Goal: Information Seeking & Learning: Learn about a topic

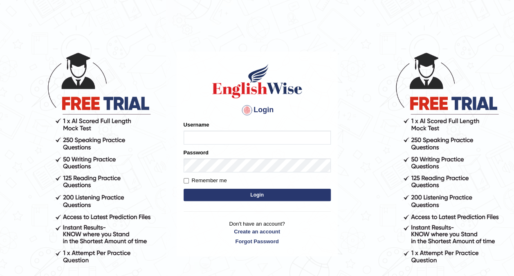
type input "Ellaine_9"
click at [250, 198] on button "Login" at bounding box center [257, 195] width 147 height 12
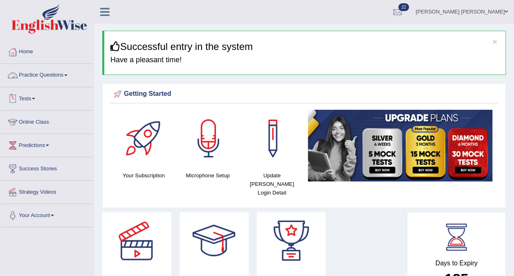
click at [38, 74] on link "Practice Questions" at bounding box center [46, 74] width 93 height 20
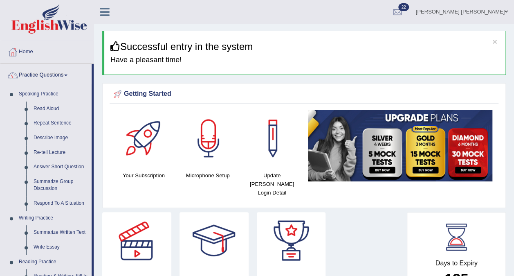
click at [51, 108] on link "Read Aloud" at bounding box center [61, 108] width 62 height 15
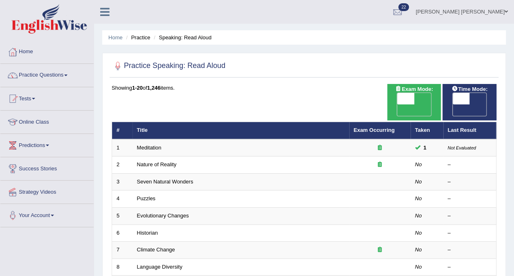
click at [156, 161] on link "Nature of Reality" at bounding box center [157, 164] width 40 height 6
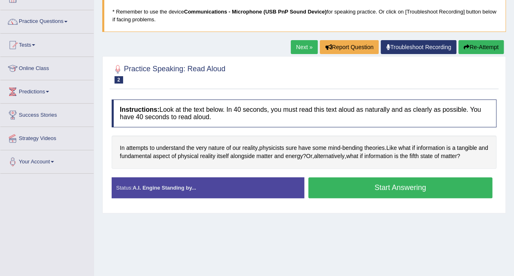
scroll to position [54, 0]
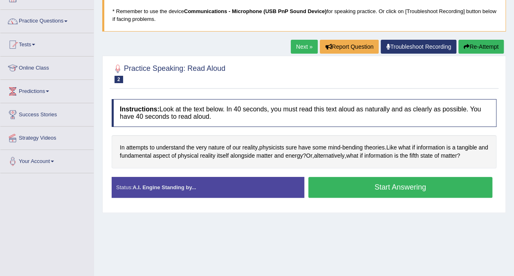
click at [395, 191] on button "Start Answering" at bounding box center [400, 187] width 184 height 21
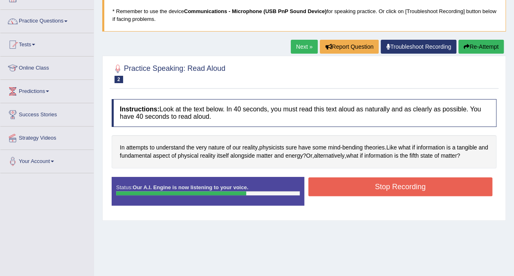
click at [395, 191] on button "Stop Recording" at bounding box center [400, 186] width 184 height 19
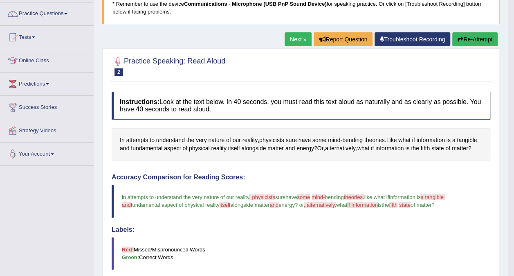
scroll to position [60, 0]
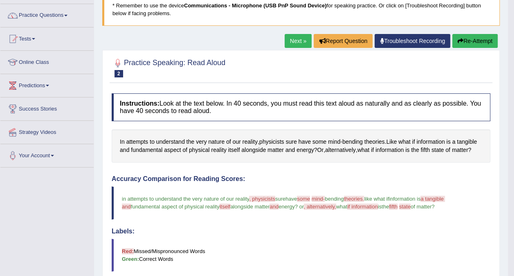
click at [292, 40] on link "Next »" at bounding box center [298, 41] width 27 height 14
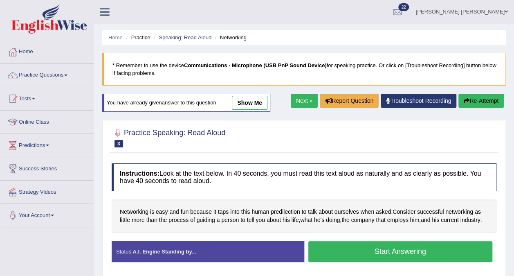
click at [403, 251] on button "Start Answering" at bounding box center [400, 251] width 184 height 21
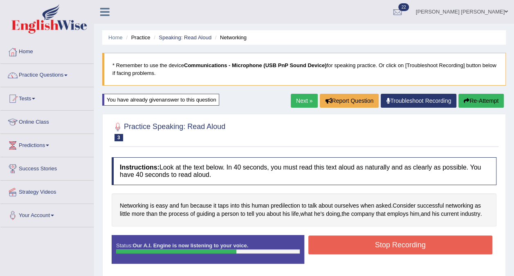
click at [457, 240] on button "Stop Recording" at bounding box center [400, 244] width 184 height 19
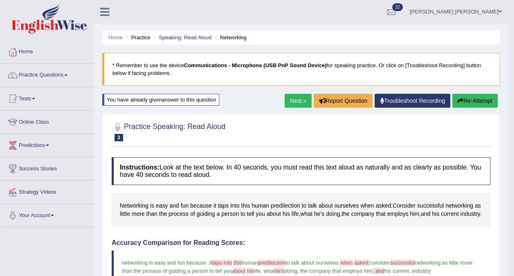
click at [299, 99] on link "Next »" at bounding box center [298, 101] width 27 height 14
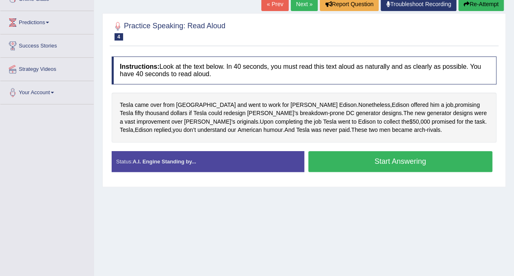
scroll to position [122, 0]
click at [441, 161] on button "Start Answering" at bounding box center [400, 161] width 184 height 21
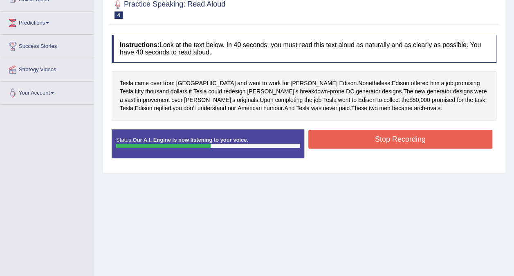
click at [403, 137] on button "Stop Recording" at bounding box center [400, 139] width 184 height 19
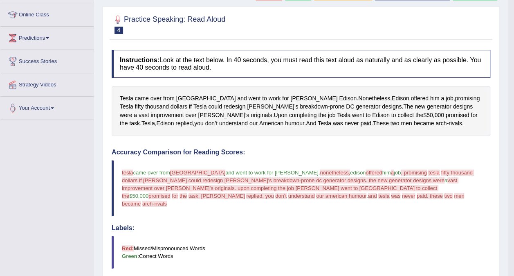
scroll to position [0, 0]
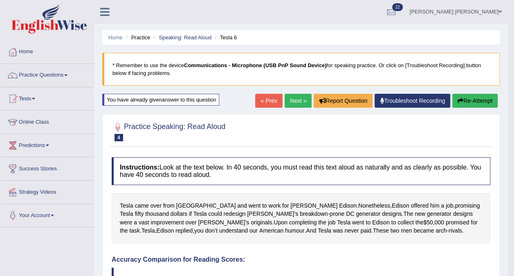
click at [473, 101] on button "Re-Attempt" at bounding box center [474, 101] width 45 height 14
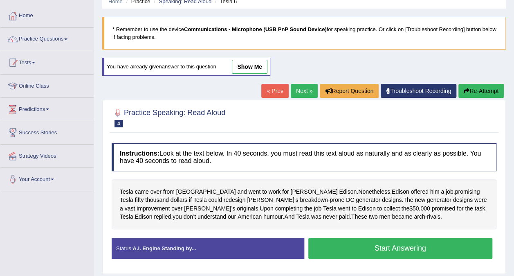
scroll to position [35, 0]
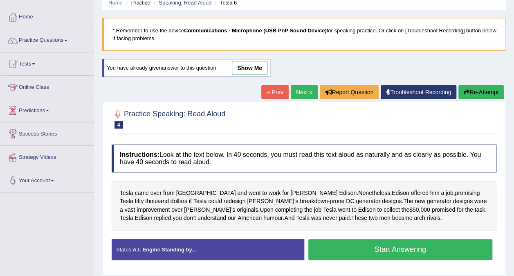
click at [304, 90] on link "Next »" at bounding box center [304, 92] width 27 height 14
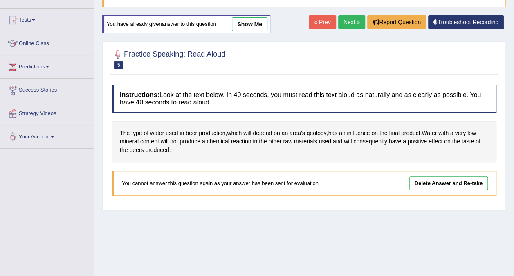
scroll to position [79, 0]
click at [344, 21] on link "Next »" at bounding box center [351, 22] width 27 height 14
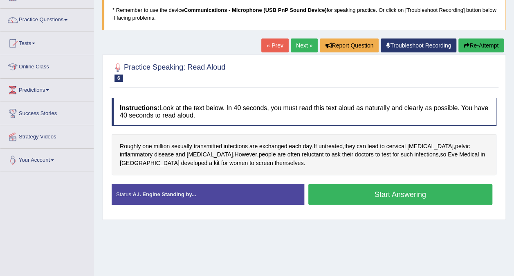
scroll to position [60, 0]
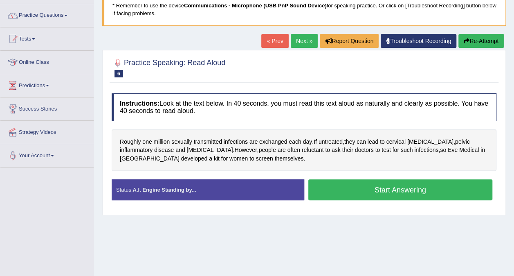
click at [382, 184] on button "Start Answering" at bounding box center [400, 189] width 184 height 21
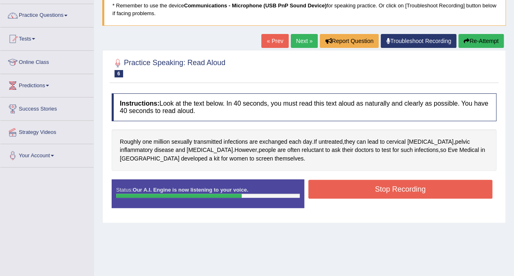
click at [382, 184] on button "Stop Recording" at bounding box center [400, 189] width 184 height 19
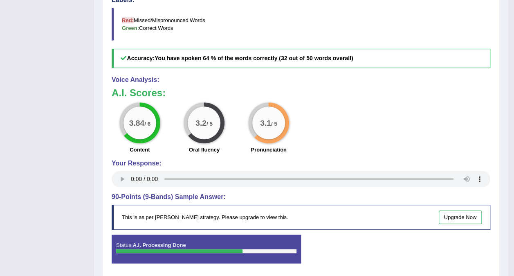
scroll to position [321, 0]
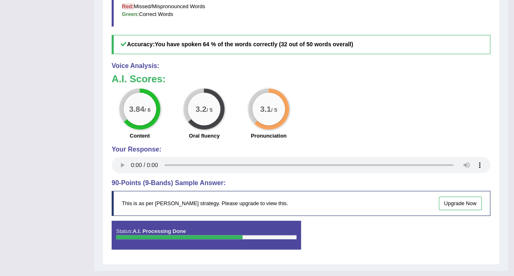
click at [469, 204] on link "Upgrade Now" at bounding box center [460, 202] width 43 height 13
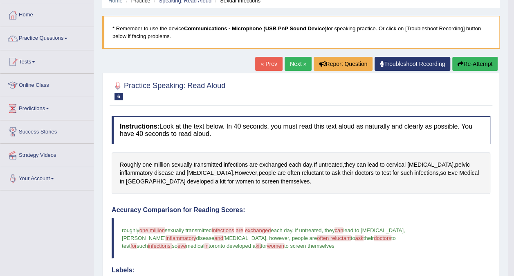
scroll to position [43, 0]
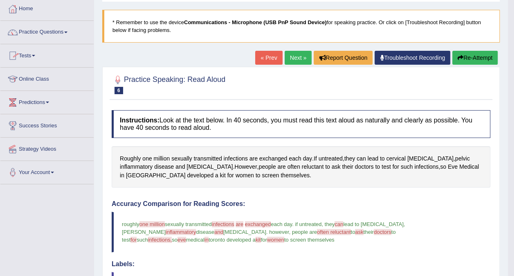
click at [293, 59] on link "Next »" at bounding box center [298, 58] width 27 height 14
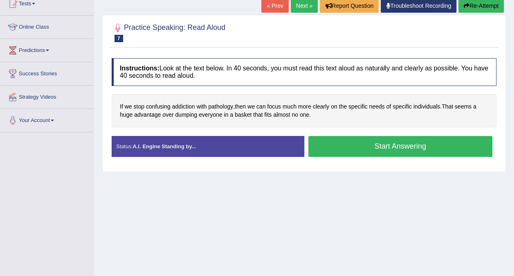
scroll to position [99, 0]
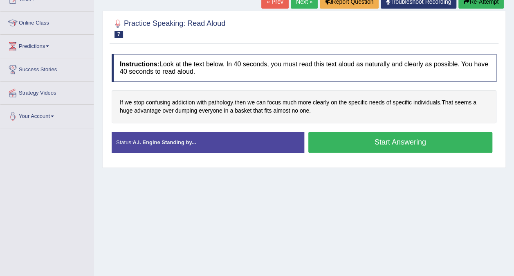
click at [405, 139] on button "Start Answering" at bounding box center [400, 142] width 184 height 21
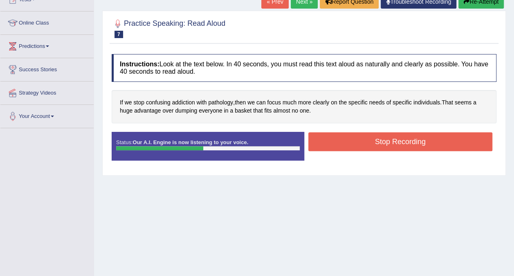
click at [405, 139] on button "Stop Recording" at bounding box center [400, 141] width 184 height 19
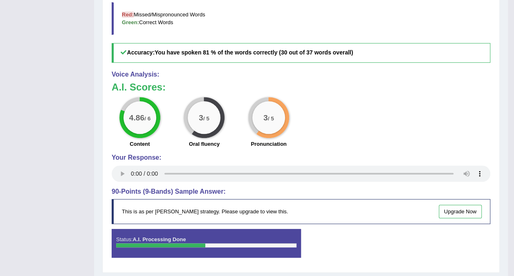
scroll to position [298, 0]
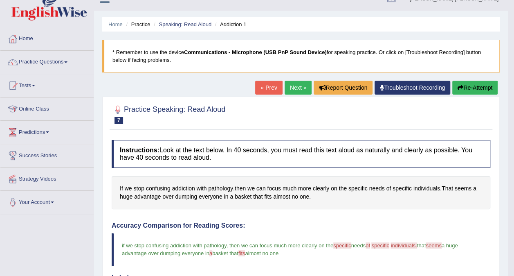
scroll to position [0, 0]
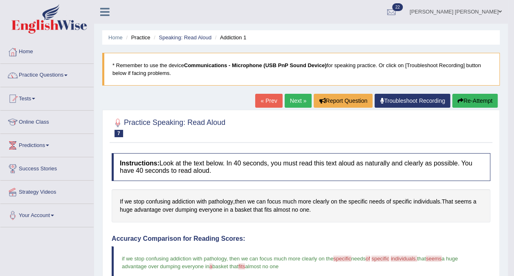
click at [298, 101] on link "Next »" at bounding box center [298, 101] width 27 height 14
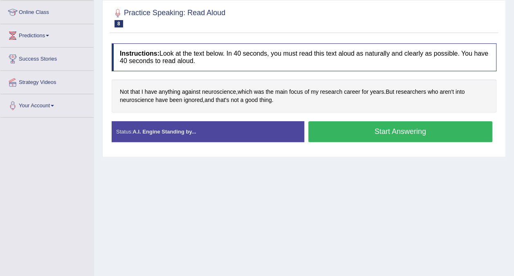
scroll to position [111, 0]
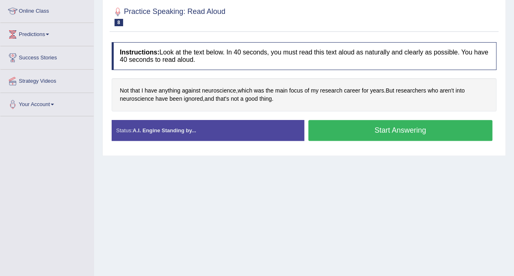
click at [381, 128] on button "Start Answering" at bounding box center [400, 130] width 184 height 21
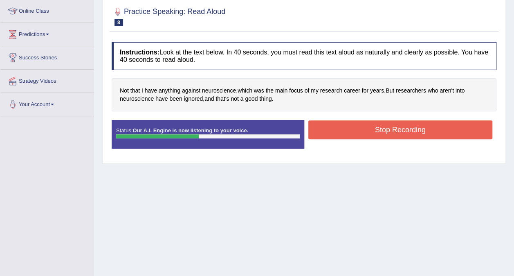
click at [381, 128] on button "Stop Recording" at bounding box center [400, 129] width 184 height 19
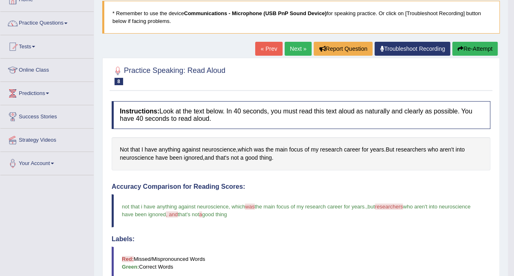
scroll to position [49, 0]
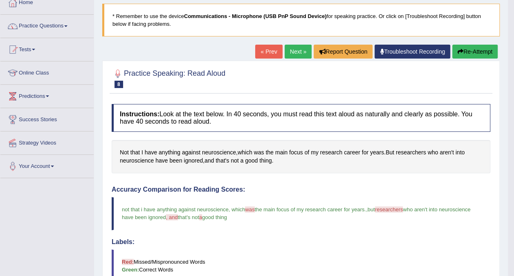
click at [292, 50] on link "Next »" at bounding box center [298, 52] width 27 height 14
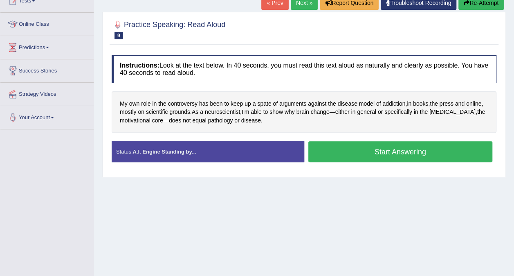
scroll to position [110, 0]
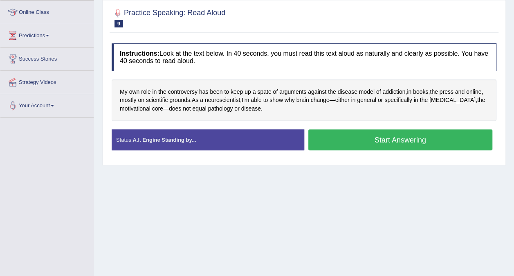
click at [426, 137] on button "Start Answering" at bounding box center [400, 139] width 184 height 21
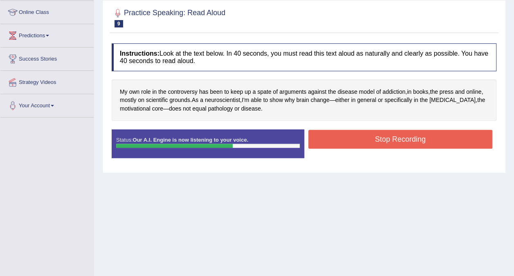
click at [426, 137] on button "Stop Recording" at bounding box center [400, 139] width 184 height 19
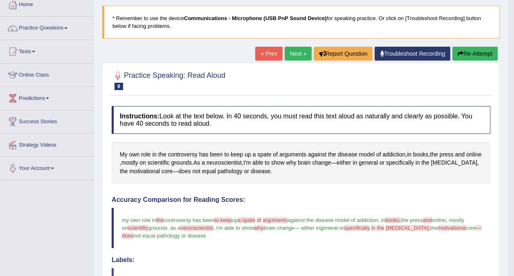
scroll to position [47, 0]
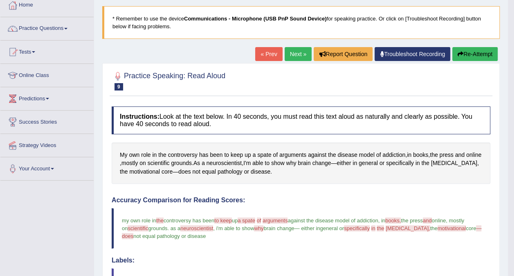
click at [296, 52] on link "Next »" at bounding box center [298, 54] width 27 height 14
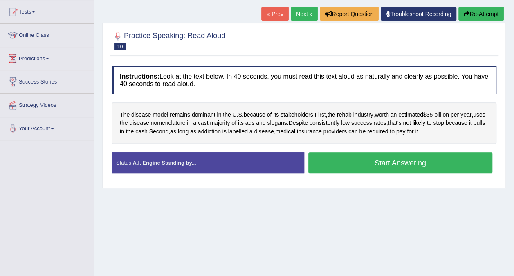
scroll to position [87, 0]
click at [403, 162] on button "Start Answering" at bounding box center [400, 162] width 184 height 21
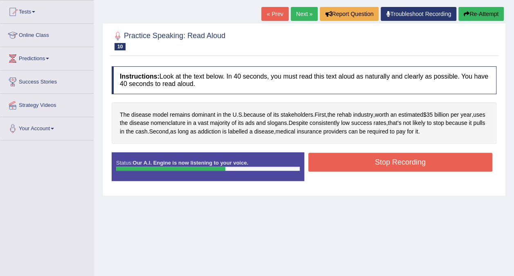
click at [403, 162] on button "Stop Recording" at bounding box center [400, 162] width 184 height 19
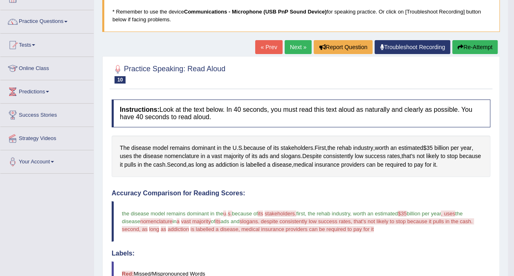
scroll to position [50, 0]
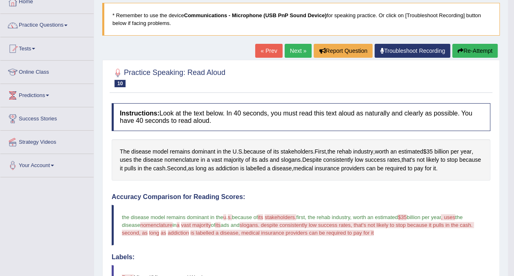
click at [470, 49] on button "Re-Attempt" at bounding box center [474, 51] width 45 height 14
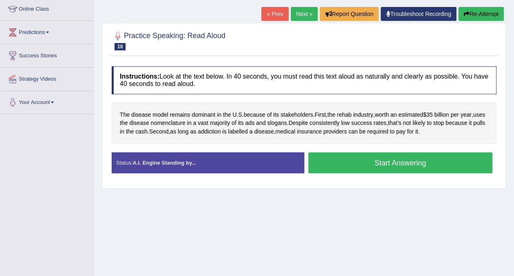
scroll to position [114, 0]
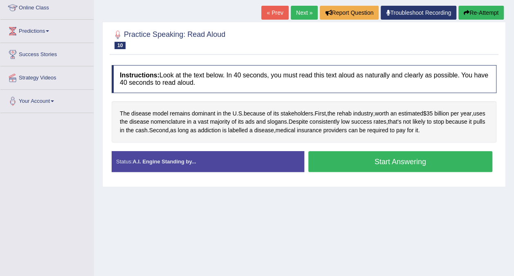
click at [426, 160] on button "Start Answering" at bounding box center [400, 161] width 184 height 21
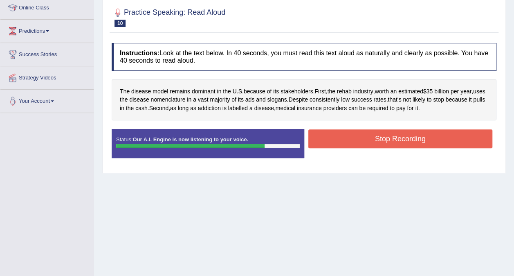
click at [414, 140] on button "Stop Recording" at bounding box center [400, 138] width 184 height 19
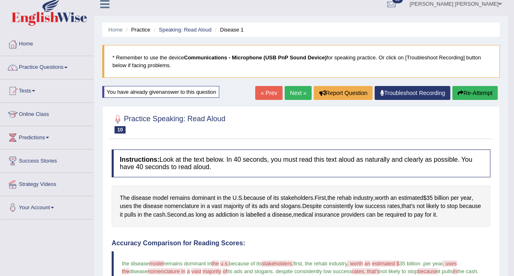
scroll to position [0, 0]
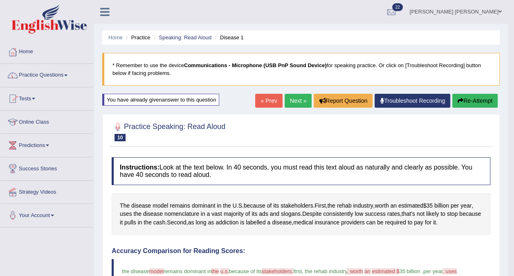
click at [298, 99] on link "Next »" at bounding box center [298, 101] width 27 height 14
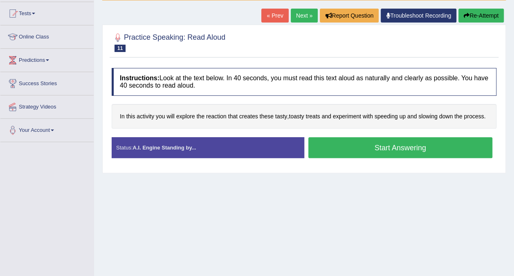
scroll to position [85, 0]
click at [385, 144] on button "Start Answering" at bounding box center [400, 147] width 184 height 21
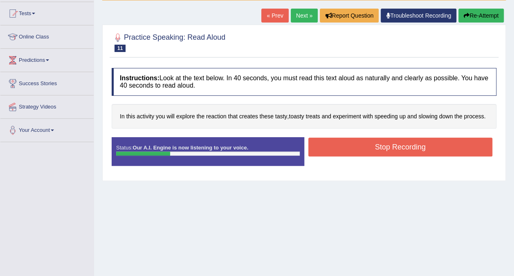
click at [385, 144] on button "Stop Recording" at bounding box center [400, 146] width 184 height 19
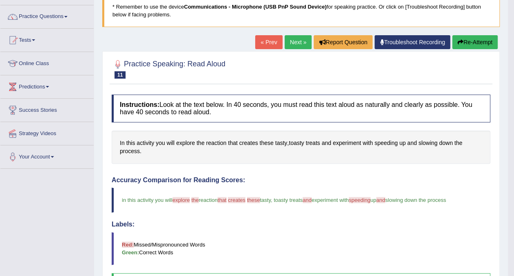
scroll to position [0, 0]
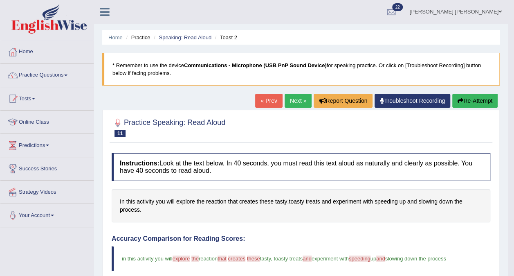
click at [291, 100] on link "Next »" at bounding box center [298, 101] width 27 height 14
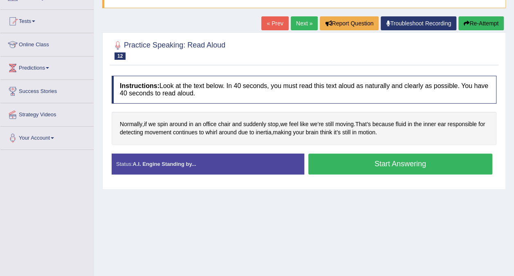
scroll to position [82, 0]
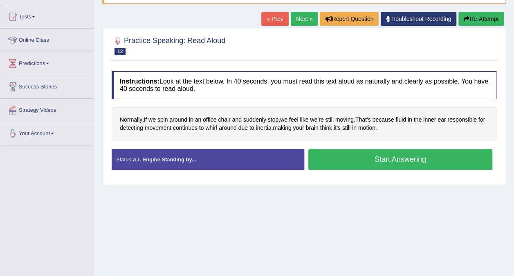
click at [399, 155] on button "Start Answering" at bounding box center [400, 159] width 184 height 21
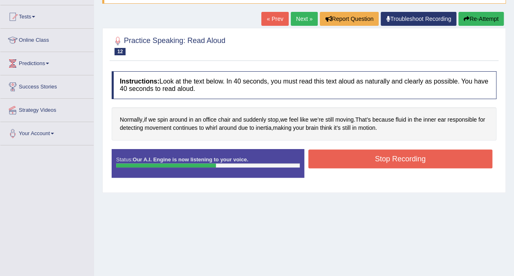
click at [399, 155] on button "Stop Recording" at bounding box center [400, 158] width 184 height 19
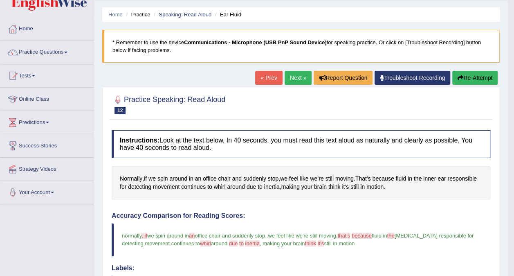
scroll to position [26, 0]
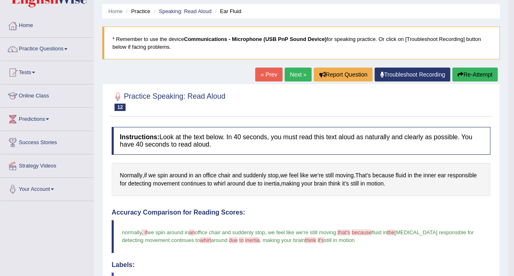
click at [299, 71] on link "Next »" at bounding box center [298, 74] width 27 height 14
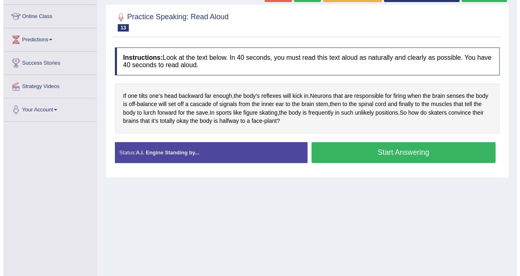
scroll to position [119, 0]
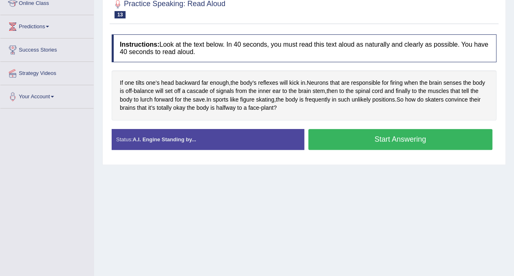
click at [381, 140] on button "Start Answering" at bounding box center [400, 139] width 184 height 21
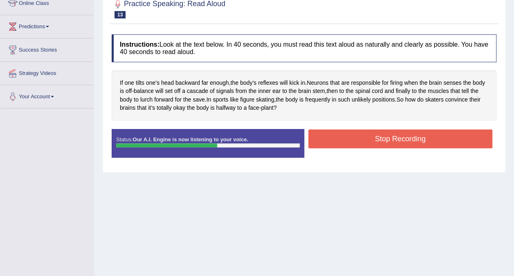
click at [381, 140] on button "Stop Recording" at bounding box center [400, 138] width 184 height 19
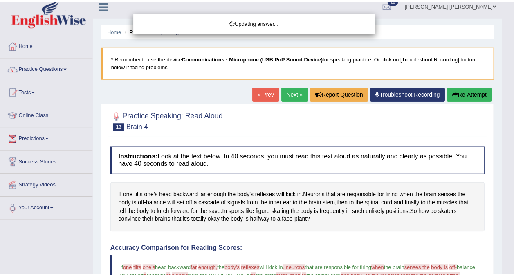
scroll to position [0, 0]
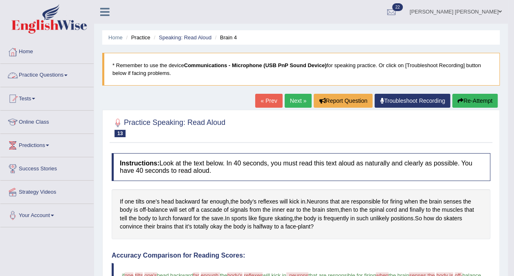
click at [67, 69] on link "Practice Questions" at bounding box center [46, 74] width 93 height 20
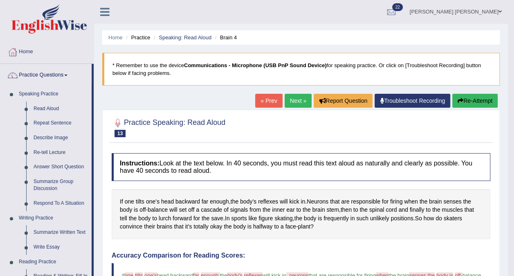
click at [47, 120] on link "Repeat Sentence" at bounding box center [61, 123] width 62 height 15
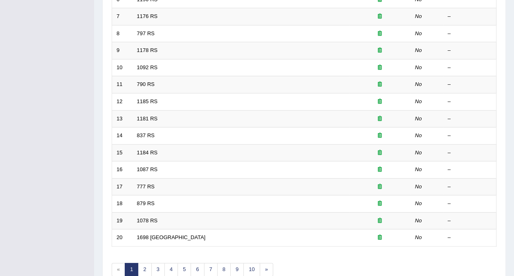
scroll to position [262, 0]
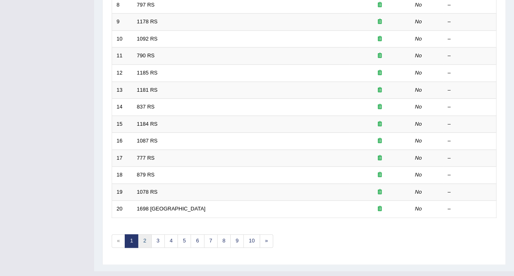
click at [144, 234] on link "2" at bounding box center [144, 240] width 13 height 13
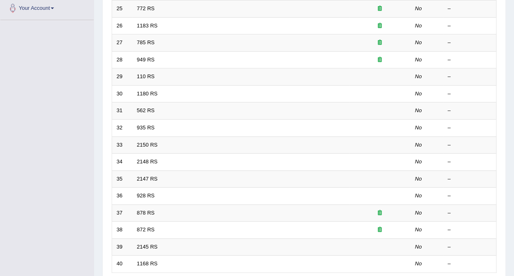
scroll to position [262, 0]
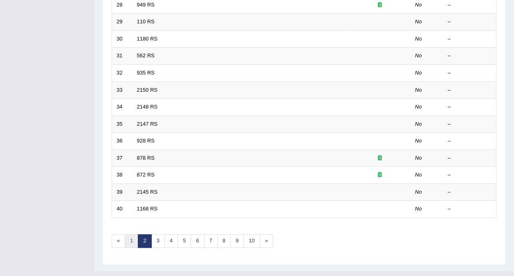
click at [129, 234] on link "1" at bounding box center [131, 240] width 13 height 13
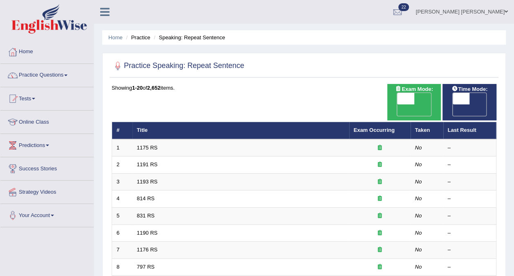
click at [145, 144] on link "1175 RS" at bounding box center [147, 147] width 21 height 6
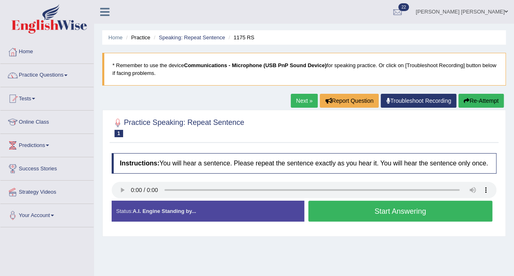
click at [353, 207] on button "Start Answering" at bounding box center [400, 210] width 184 height 21
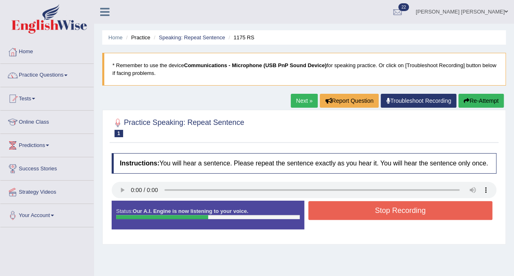
click at [432, 208] on button "Stop Recording" at bounding box center [400, 210] width 184 height 19
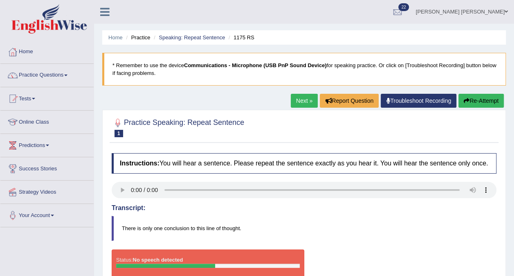
click at [486, 98] on button "Re-Attempt" at bounding box center [481, 101] width 45 height 14
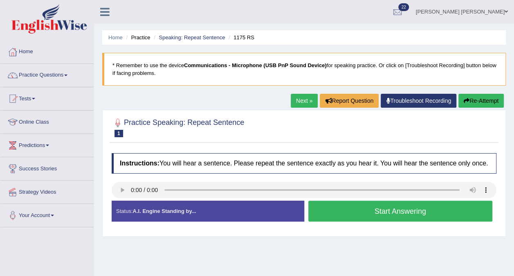
click at [342, 216] on button "Start Answering" at bounding box center [400, 210] width 184 height 21
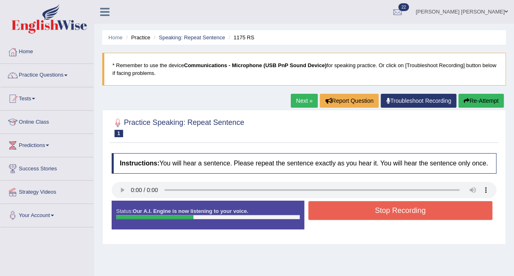
click at [342, 216] on button "Stop Recording" at bounding box center [400, 210] width 184 height 19
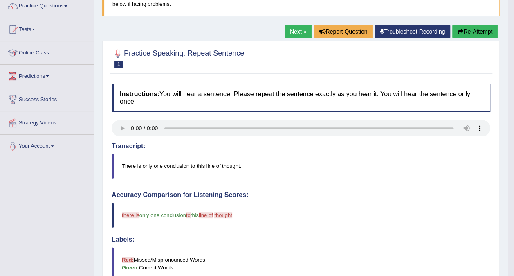
scroll to position [69, 0]
click at [297, 31] on link "Next »" at bounding box center [298, 32] width 27 height 14
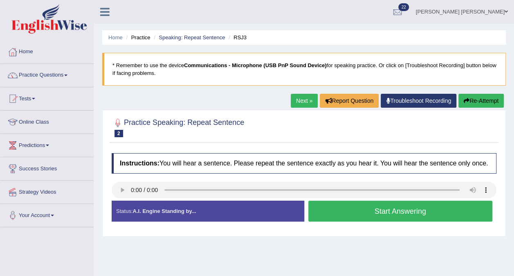
click at [413, 209] on button "Start Answering" at bounding box center [400, 210] width 184 height 21
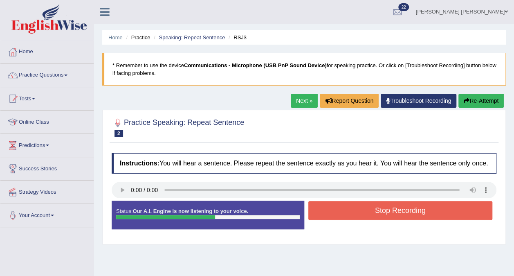
click at [413, 209] on button "Stop Recording" at bounding box center [400, 210] width 184 height 19
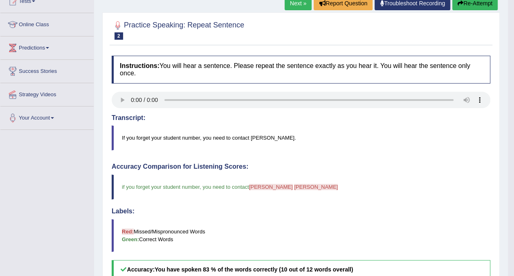
scroll to position [96, 0]
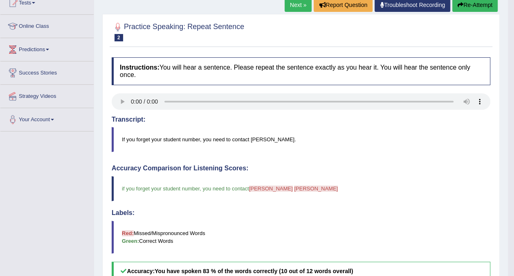
click at [295, 1] on link "Next »" at bounding box center [298, 5] width 27 height 14
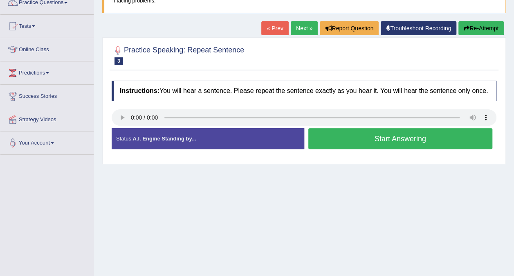
scroll to position [76, 0]
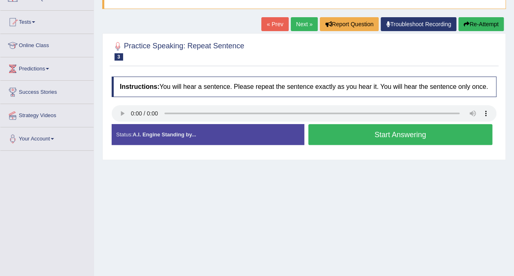
click at [351, 130] on button "Start Answering" at bounding box center [400, 134] width 184 height 21
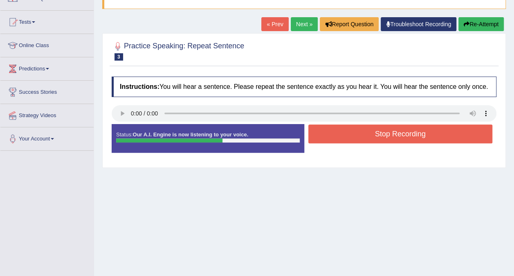
click at [351, 130] on button "Stop Recording" at bounding box center [400, 133] width 184 height 19
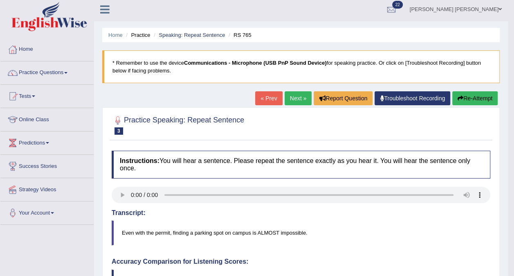
scroll to position [2, 0]
click at [293, 99] on link "Next »" at bounding box center [298, 99] width 27 height 14
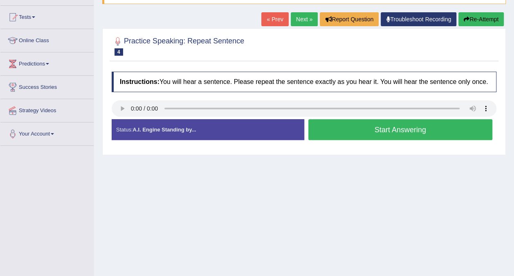
scroll to position [84, 0]
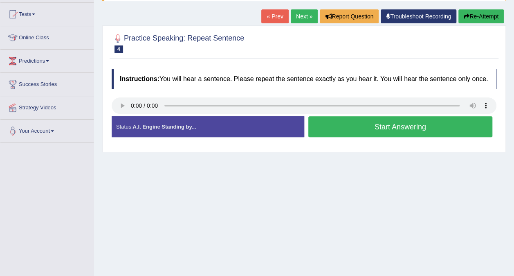
click at [420, 126] on button "Start Answering" at bounding box center [400, 126] width 184 height 21
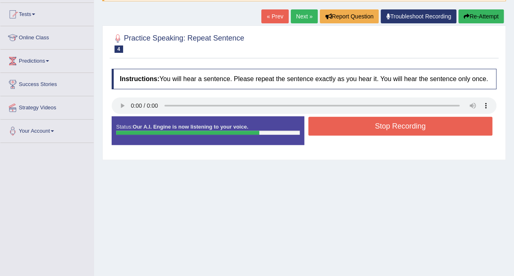
click at [445, 126] on button "Stop Recording" at bounding box center [400, 126] width 184 height 19
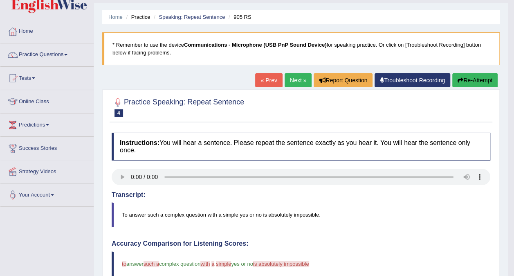
scroll to position [0, 0]
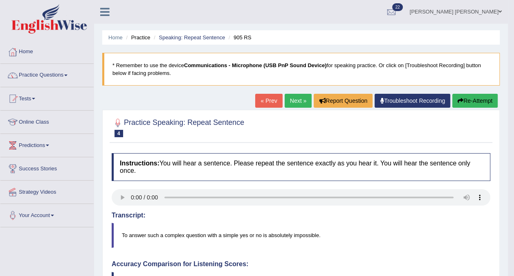
click at [295, 103] on link "Next »" at bounding box center [298, 101] width 27 height 14
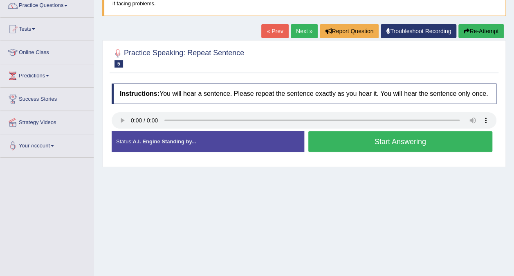
scroll to position [71, 0]
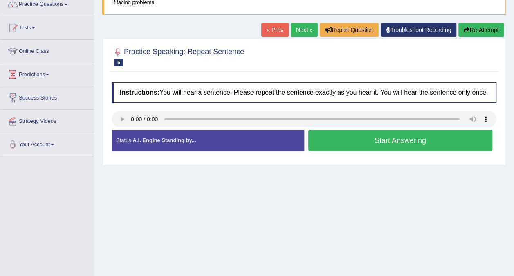
click at [407, 142] on button "Start Answering" at bounding box center [400, 140] width 184 height 21
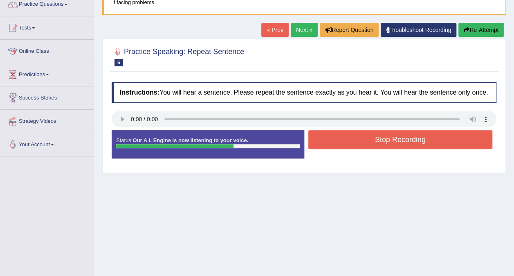
click at [407, 143] on button "Stop Recording" at bounding box center [400, 139] width 184 height 19
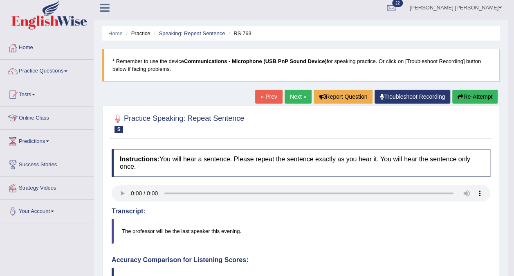
scroll to position [0, 0]
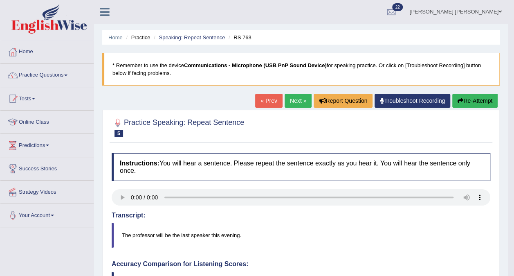
click at [293, 99] on link "Next »" at bounding box center [298, 101] width 27 height 14
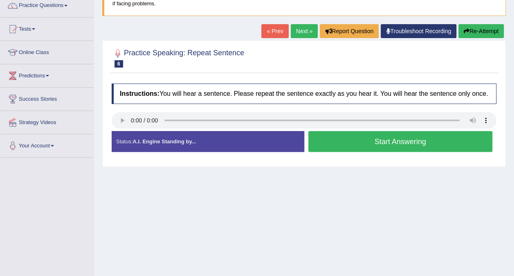
scroll to position [80, 0]
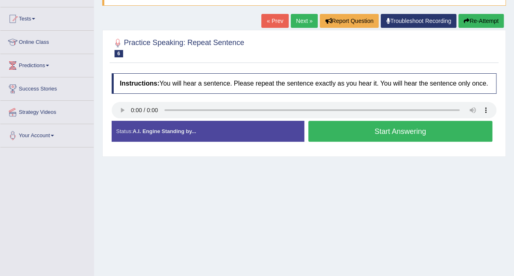
click at [434, 130] on button "Start Answering" at bounding box center [400, 131] width 184 height 21
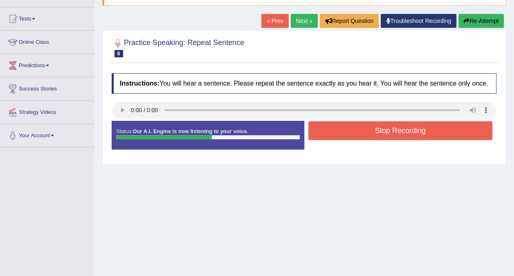
click at [437, 133] on button "Stop Recording" at bounding box center [400, 130] width 184 height 19
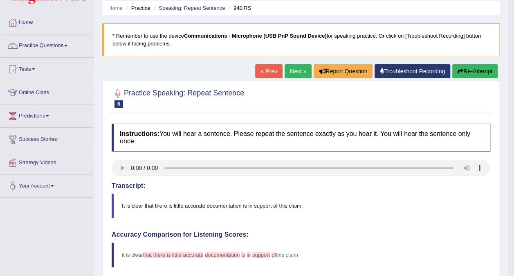
scroll to position [25, 0]
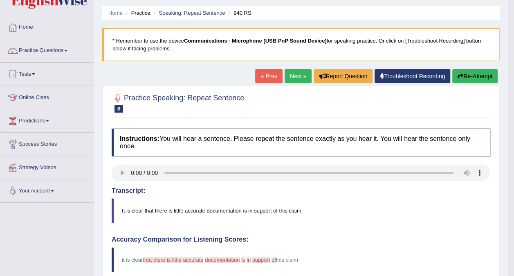
click at [295, 76] on link "Next »" at bounding box center [298, 76] width 27 height 14
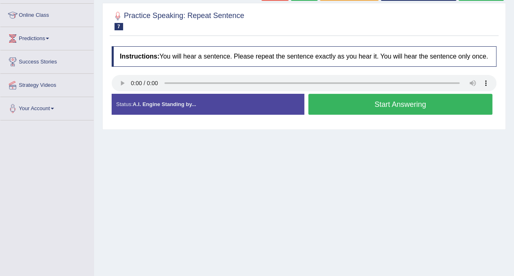
scroll to position [107, 0]
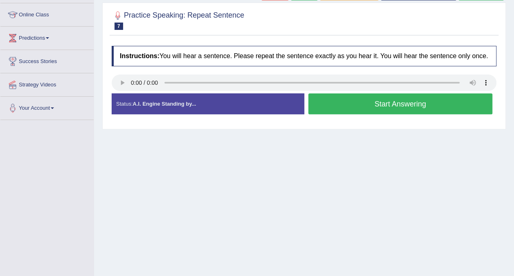
click at [432, 103] on button "Start Answering" at bounding box center [400, 103] width 184 height 21
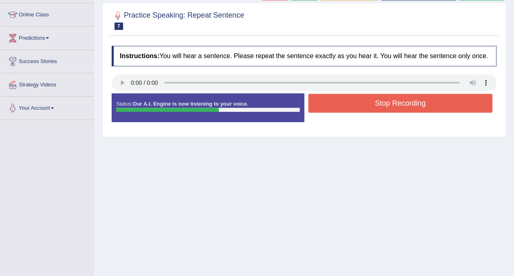
click at [425, 106] on button "Stop Recording" at bounding box center [400, 103] width 184 height 19
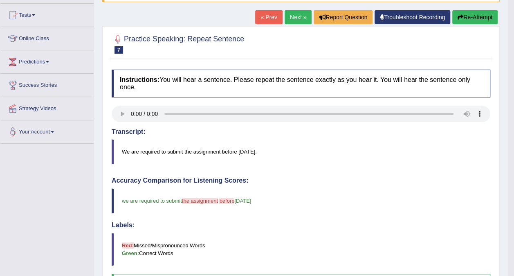
scroll to position [79, 0]
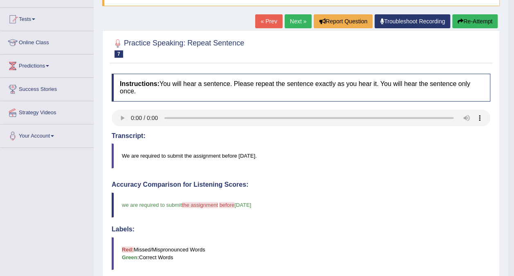
click at [297, 22] on link "Next »" at bounding box center [298, 21] width 27 height 14
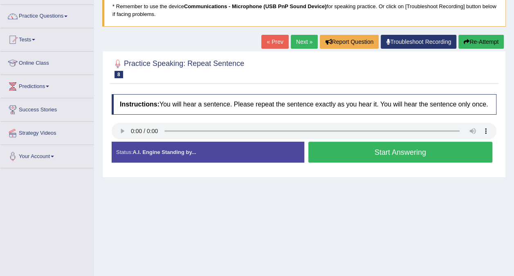
scroll to position [65, 0]
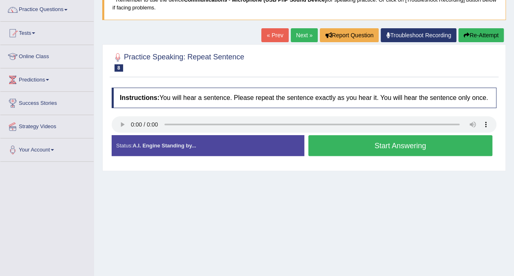
click at [416, 145] on button "Start Answering" at bounding box center [400, 145] width 184 height 21
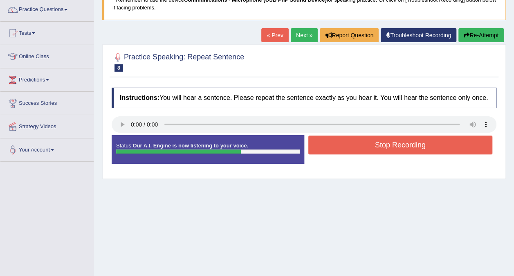
click at [425, 147] on button "Stop Recording" at bounding box center [400, 144] width 184 height 19
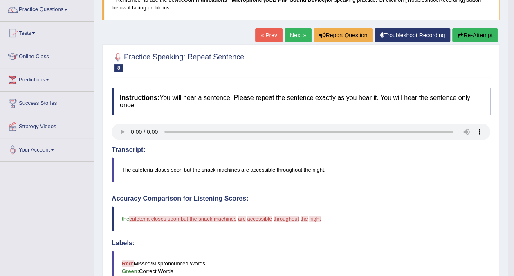
click at [474, 34] on button "Re-Attempt" at bounding box center [474, 35] width 45 height 14
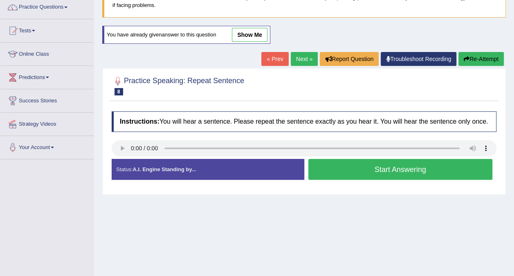
click at [121, 158] on div "Created with Highcharts 7.1.2 Too low Too high Time Pitch meter: 0 2.5 5 7.5 10" at bounding box center [206, 158] width 197 height 0
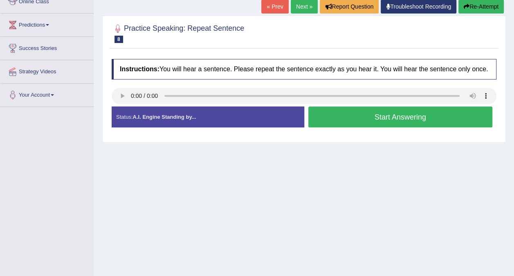
scroll to position [121, 0]
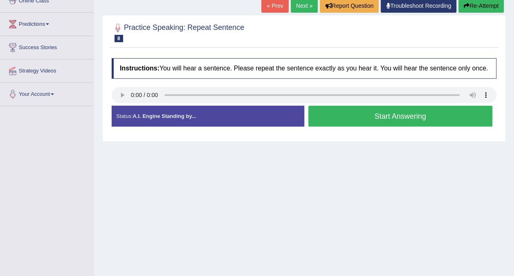
click at [432, 115] on button "Start Answering" at bounding box center [400, 116] width 184 height 21
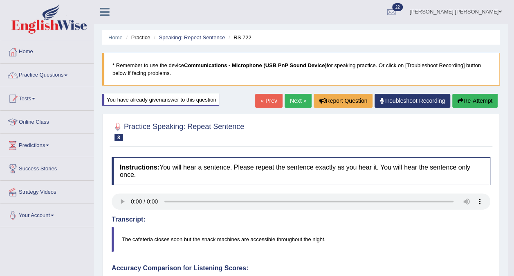
scroll to position [0, 0]
click at [295, 98] on link "Next »" at bounding box center [298, 101] width 27 height 14
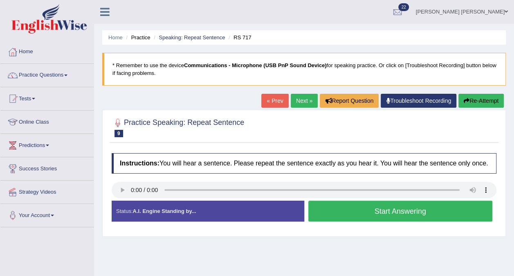
click at [389, 211] on button "Start Answering" at bounding box center [400, 210] width 184 height 21
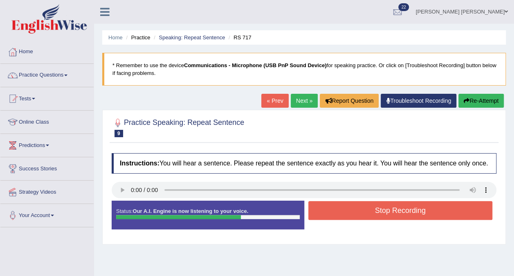
click at [389, 211] on button "Stop Recording" at bounding box center [400, 210] width 184 height 19
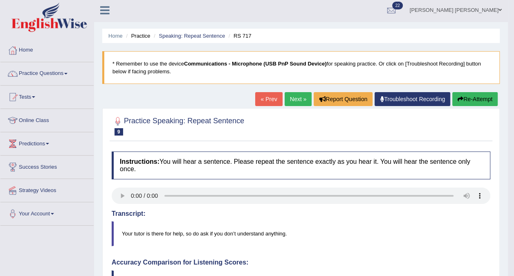
scroll to position [1, 0]
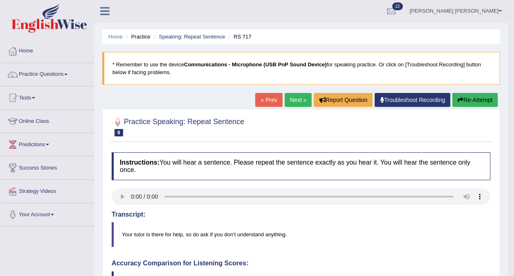
click at [298, 96] on link "Next »" at bounding box center [298, 100] width 27 height 14
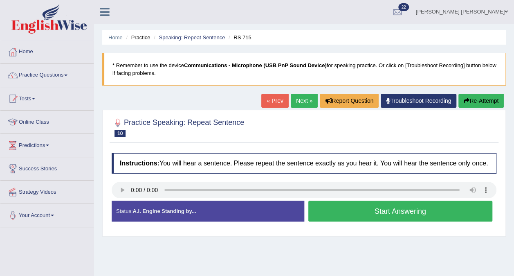
click at [349, 205] on button "Start Answering" at bounding box center [400, 210] width 184 height 21
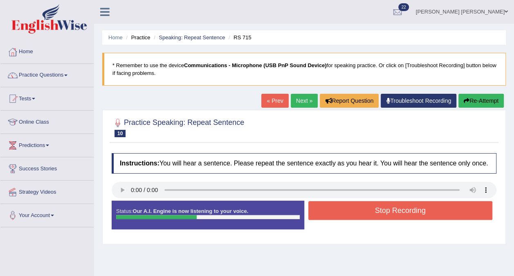
click at [349, 205] on button "Stop Recording" at bounding box center [400, 210] width 184 height 19
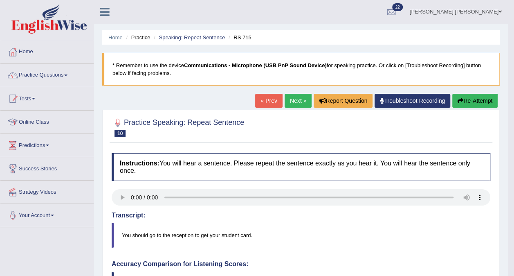
click at [291, 101] on link "Next »" at bounding box center [298, 101] width 27 height 14
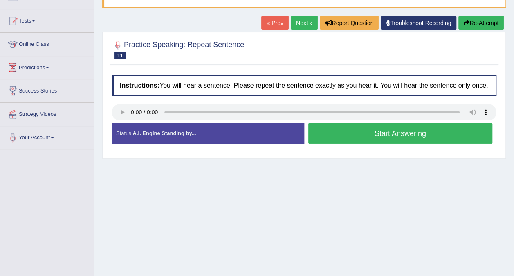
scroll to position [79, 0]
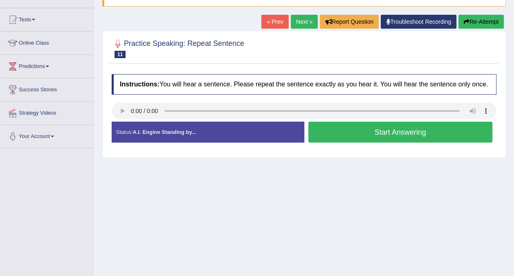
click at [434, 134] on button "Start Answering" at bounding box center [400, 131] width 184 height 21
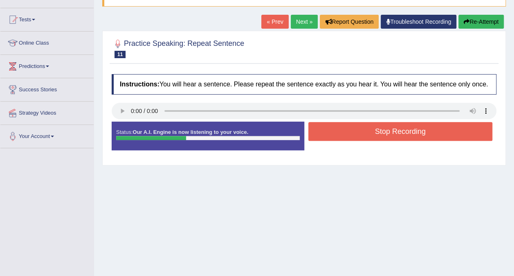
click at [437, 135] on button "Stop Recording" at bounding box center [400, 131] width 184 height 19
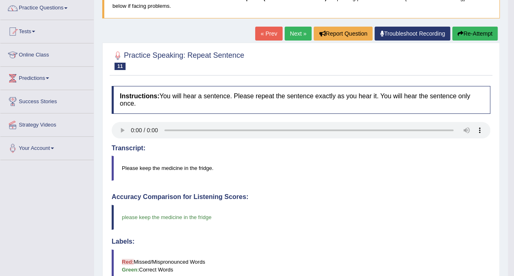
scroll to position [59, 0]
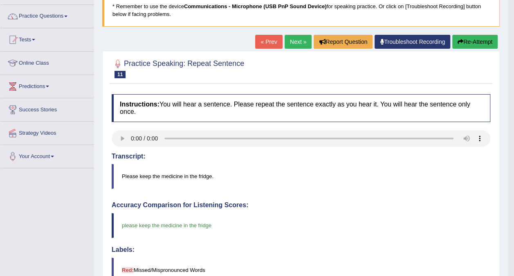
click at [297, 44] on link "Next »" at bounding box center [298, 42] width 27 height 14
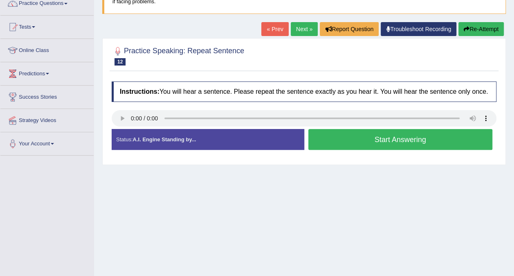
scroll to position [80, 0]
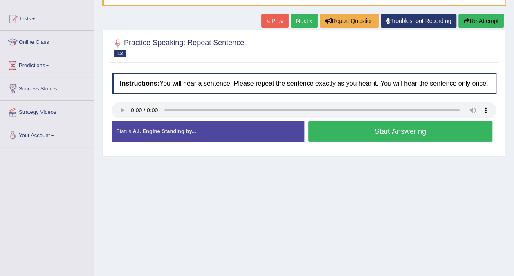
click at [407, 131] on button "Start Answering" at bounding box center [400, 131] width 184 height 21
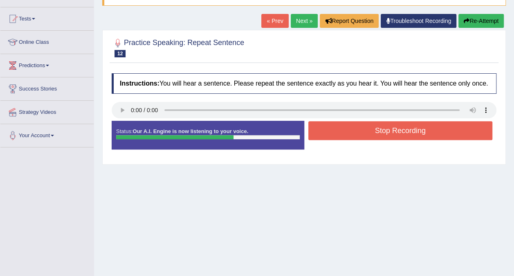
click at [371, 130] on button "Stop Recording" at bounding box center [400, 130] width 184 height 19
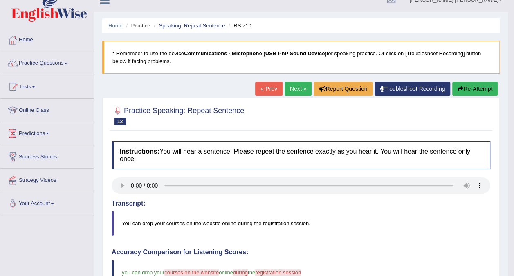
scroll to position [0, 0]
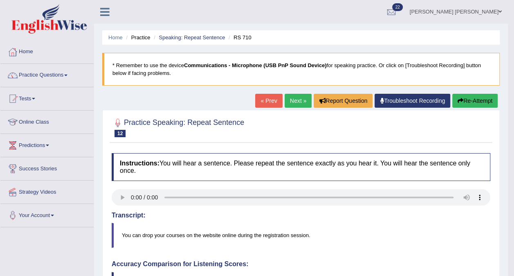
click at [294, 101] on link "Next »" at bounding box center [298, 101] width 27 height 14
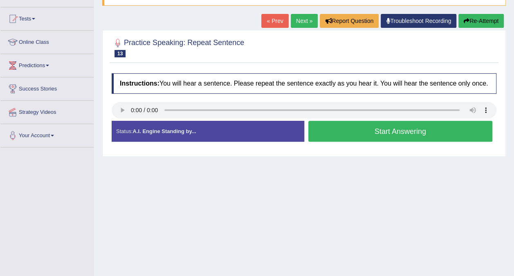
scroll to position [81, 0]
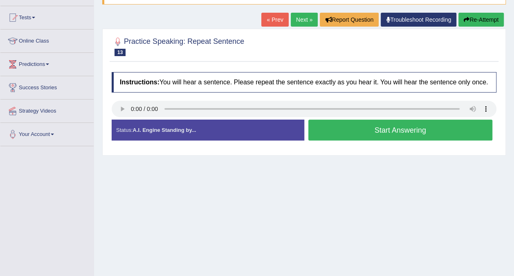
click at [122, 119] on div "Created with Highcharts 7.1.2 Too low Too high Time Pitch meter: 0 2.5 5 7.5 10" at bounding box center [206, 119] width 197 height 0
click at [125, 119] on div "Created with Highcharts 7.1.2 Too low Too high Time Pitch meter: 0 2.5 5 7.5 10" at bounding box center [206, 119] width 197 height 0
click at [425, 204] on div "Home Practice Speaking: Repeat Sentence RS 707 * Remember to use the device Com…" at bounding box center [304, 123] width 420 height 409
click at [385, 132] on button "Start Answering" at bounding box center [400, 129] width 184 height 21
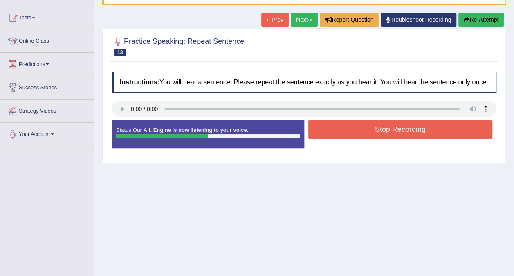
click at [441, 130] on button "Stop Recording" at bounding box center [400, 129] width 184 height 19
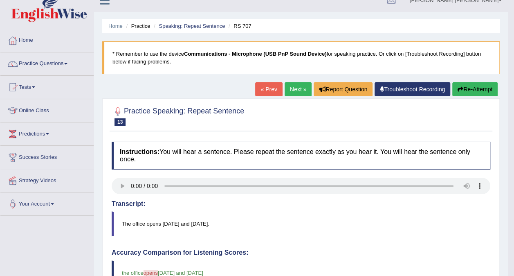
scroll to position [0, 0]
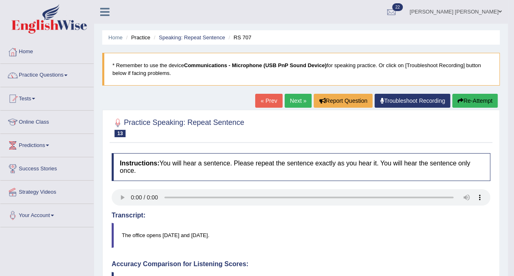
click at [67, 75] on span at bounding box center [65, 75] width 3 height 2
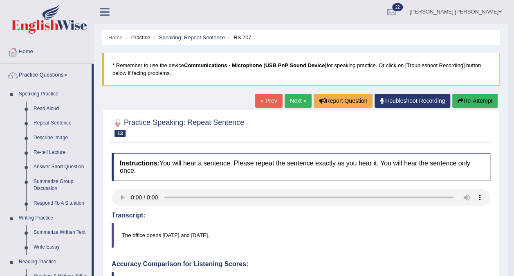
click at [61, 137] on link "Describe Image" at bounding box center [61, 137] width 62 height 15
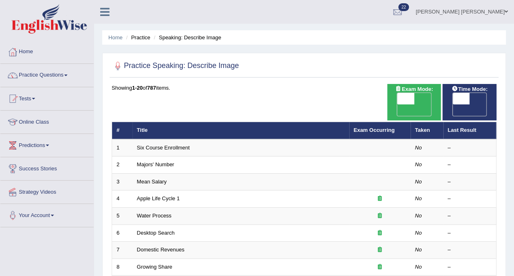
click at [371, 139] on td at bounding box center [379, 147] width 61 height 17
click at [158, 144] on link "Six Course Enrollment" at bounding box center [163, 147] width 53 height 6
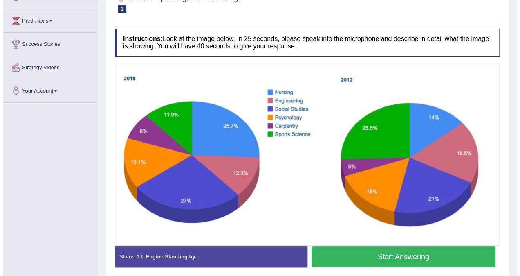
scroll to position [124, 0]
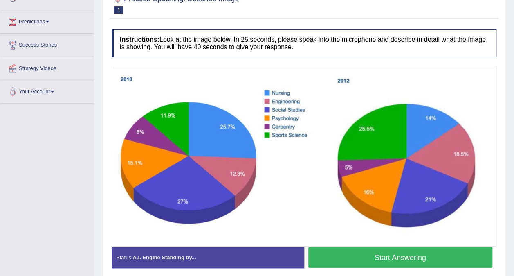
click at [378, 258] on button "Start Answering" at bounding box center [400, 257] width 184 height 21
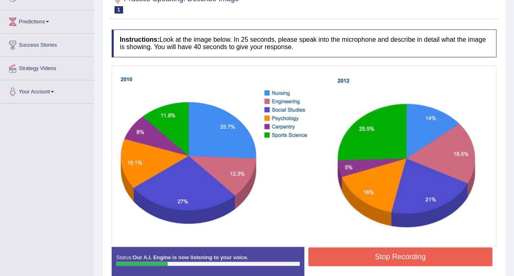
click at [378, 258] on button "Stop Recording" at bounding box center [400, 256] width 184 height 19
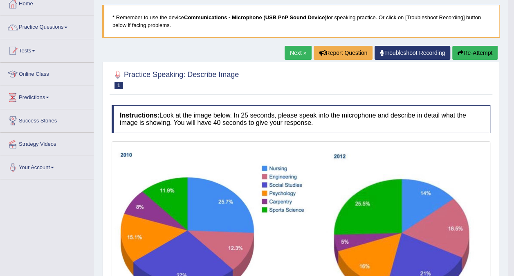
scroll to position [49, 0]
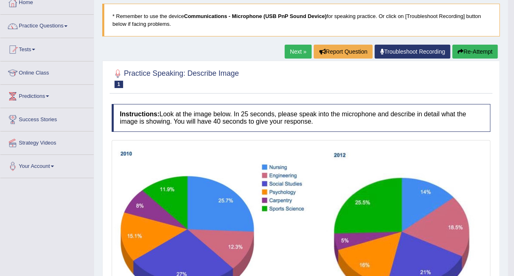
click at [472, 52] on button "Re-Attempt" at bounding box center [474, 52] width 45 height 14
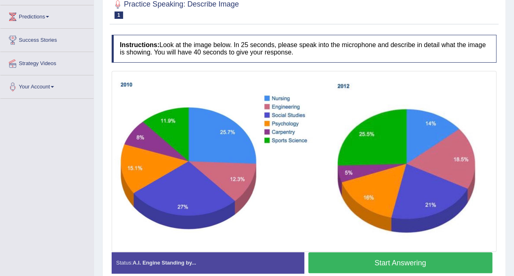
scroll to position [129, 0]
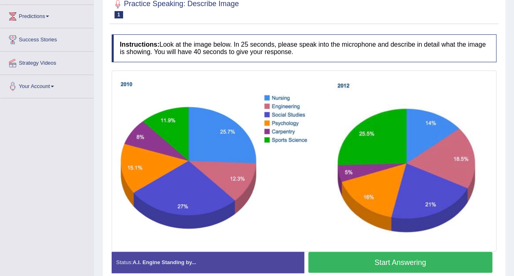
click at [436, 263] on button "Start Answering" at bounding box center [400, 262] width 184 height 21
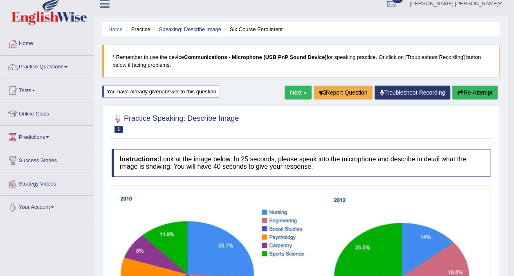
scroll to position [0, 0]
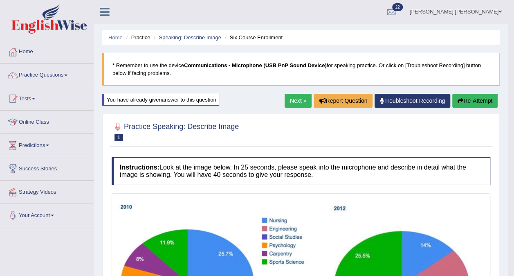
click at [292, 98] on link "Next »" at bounding box center [298, 101] width 27 height 14
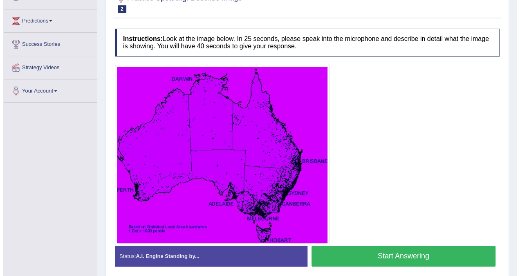
scroll to position [125, 0]
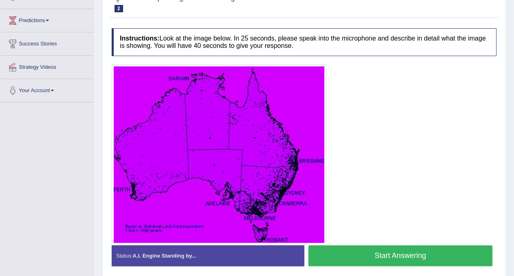
click at [392, 252] on button "Start Answering" at bounding box center [400, 255] width 184 height 21
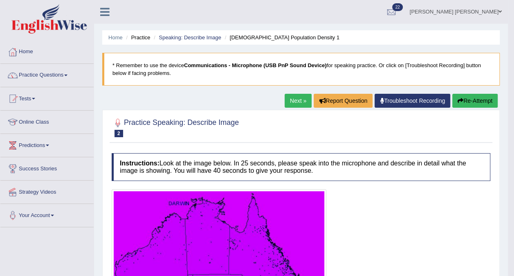
scroll to position [0, 0]
click at [293, 102] on link "Next »" at bounding box center [298, 101] width 27 height 14
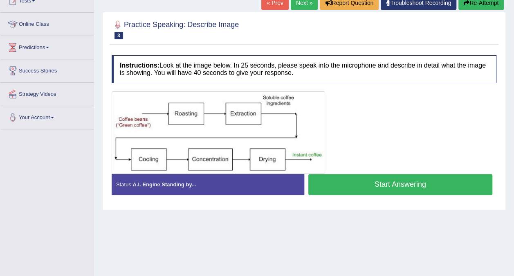
scroll to position [99, 0]
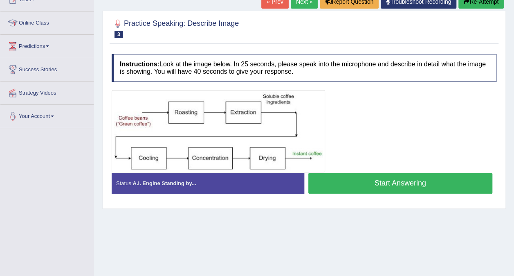
click at [404, 182] on button "Start Answering" at bounding box center [400, 183] width 184 height 21
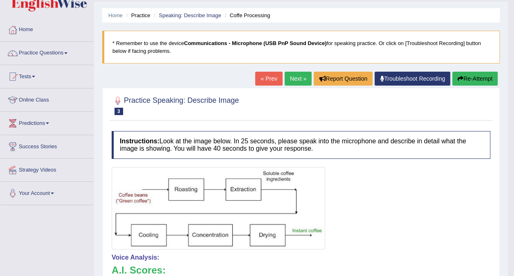
scroll to position [0, 0]
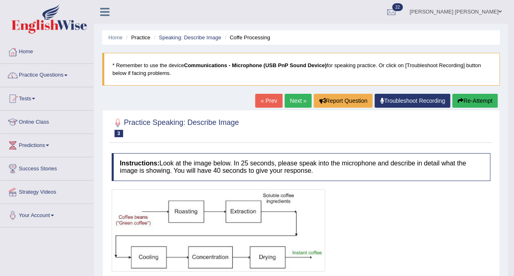
click at [297, 97] on link "Next »" at bounding box center [298, 101] width 27 height 14
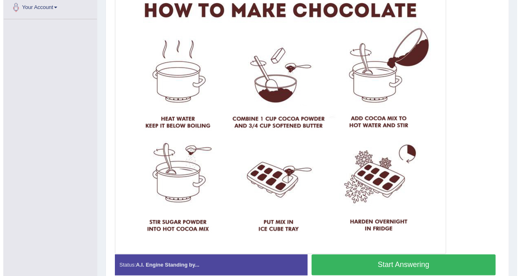
scroll to position [209, 0]
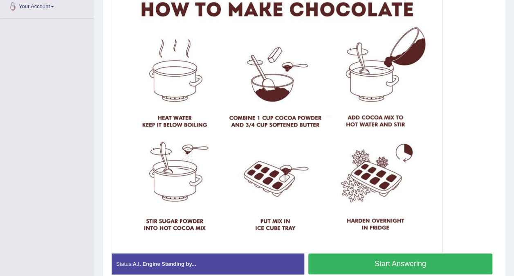
click at [393, 259] on button "Start Answering" at bounding box center [400, 263] width 184 height 21
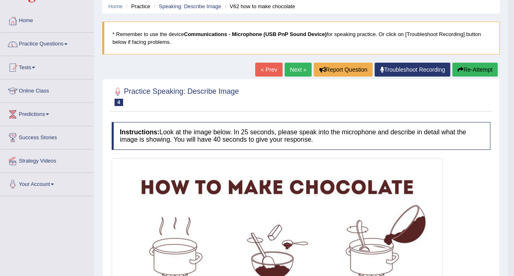
scroll to position [33, 0]
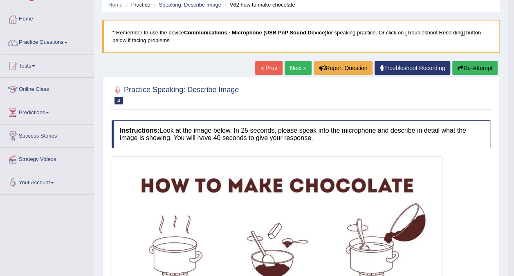
click at [298, 68] on link "Next »" at bounding box center [298, 68] width 27 height 14
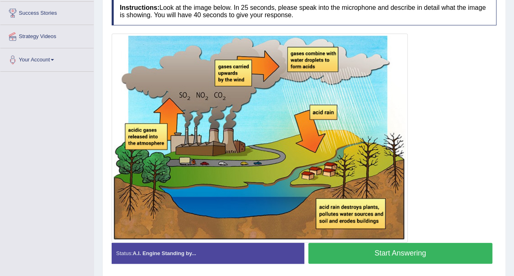
scroll to position [156, 0]
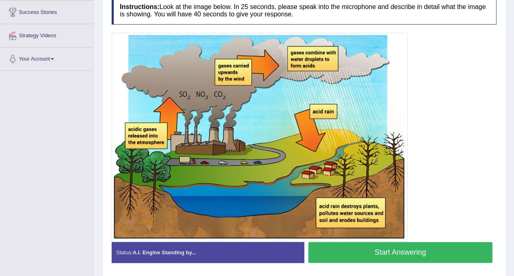
click at [430, 250] on button "Start Answering" at bounding box center [400, 252] width 184 height 21
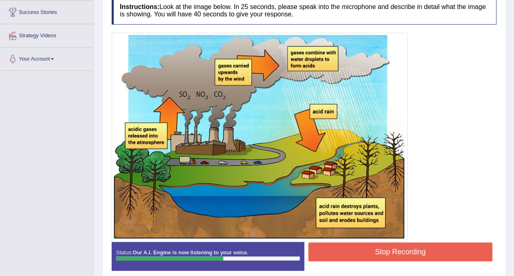
scroll to position [176, 0]
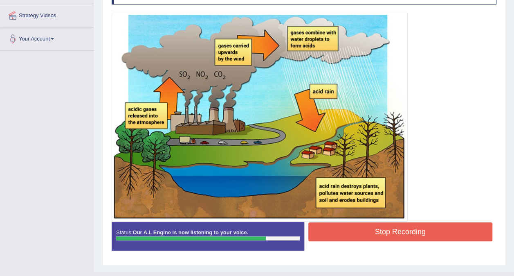
click at [441, 228] on button "Stop Recording" at bounding box center [400, 231] width 184 height 19
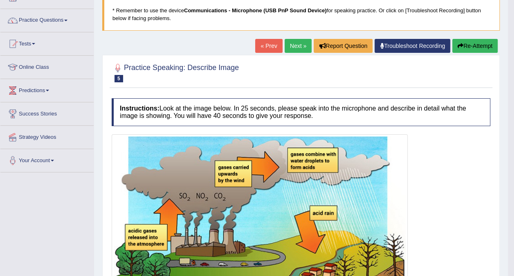
scroll to position [0, 0]
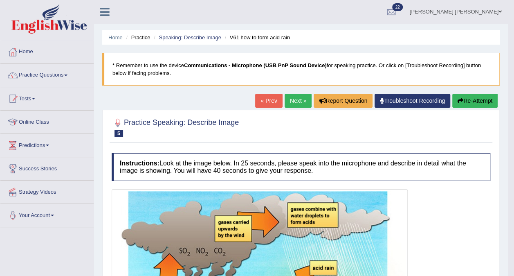
click at [292, 101] on link "Next »" at bounding box center [298, 101] width 27 height 14
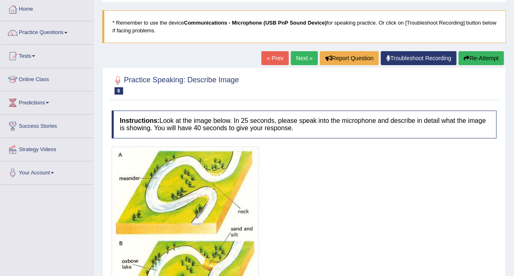
scroll to position [42, 0]
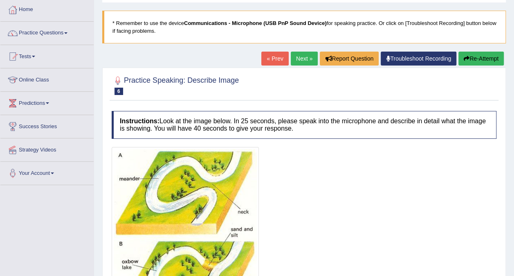
click at [304, 58] on link "Next »" at bounding box center [304, 59] width 27 height 14
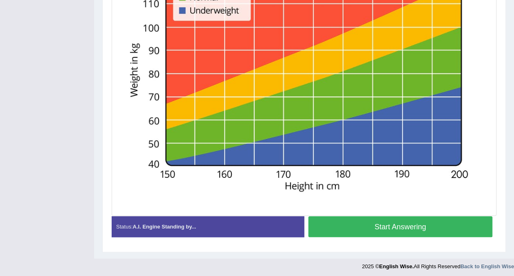
scroll to position [273, 0]
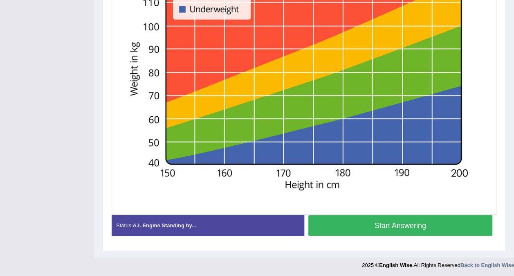
click at [357, 215] on button "Start Answering" at bounding box center [400, 225] width 184 height 21
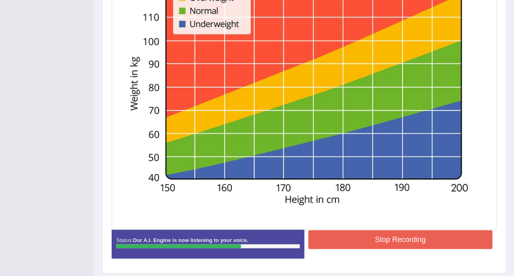
scroll to position [268, 0]
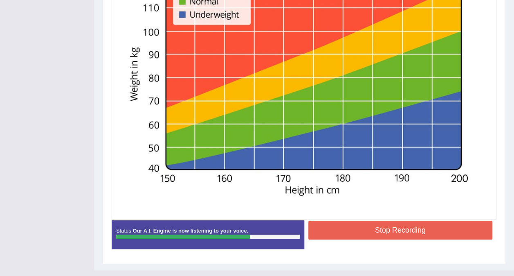
click at [387, 232] on button "Stop Recording" at bounding box center [400, 229] width 184 height 19
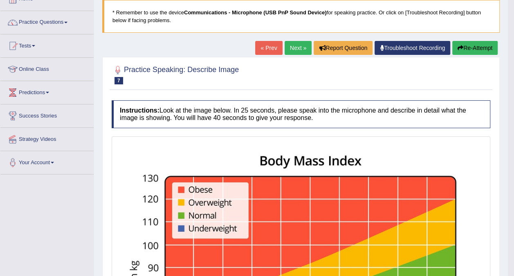
scroll to position [43, 0]
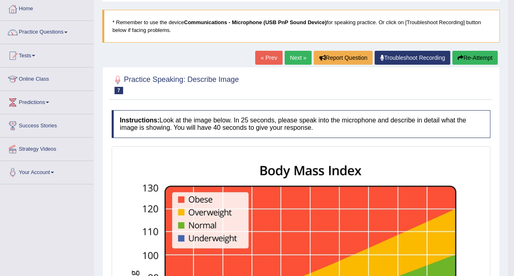
click at [296, 56] on link "Next »" at bounding box center [298, 58] width 27 height 14
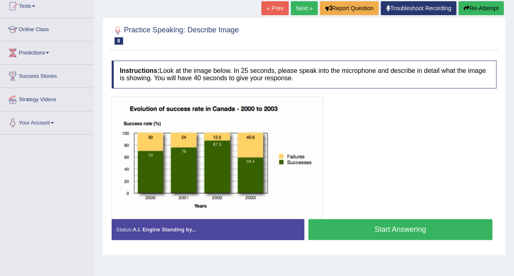
scroll to position [106, 0]
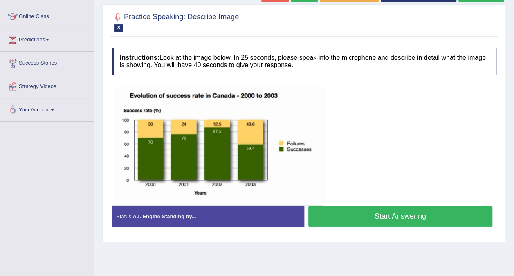
click at [357, 218] on button "Start Answering" at bounding box center [400, 216] width 184 height 21
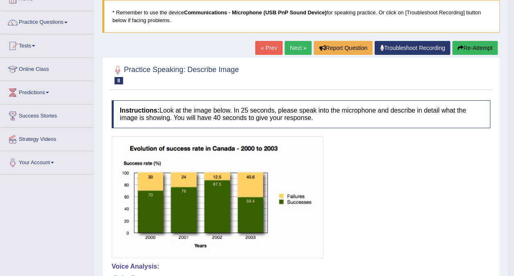
scroll to position [52, 0]
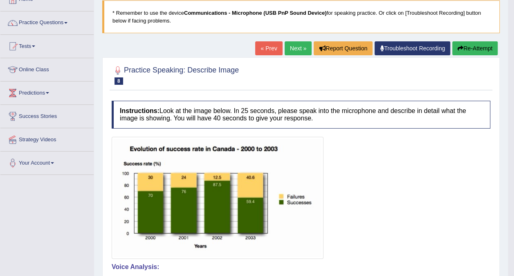
click at [295, 49] on link "Next »" at bounding box center [298, 48] width 27 height 14
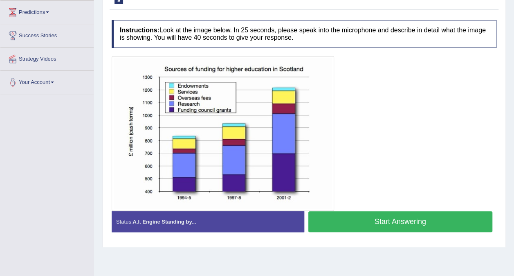
scroll to position [134, 0]
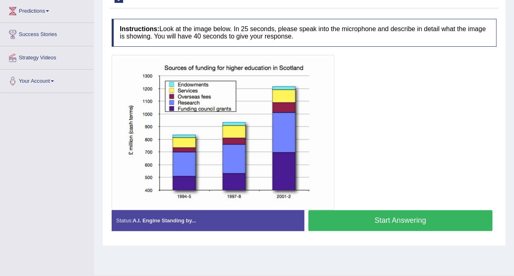
click at [376, 219] on button "Start Answering" at bounding box center [400, 220] width 184 height 21
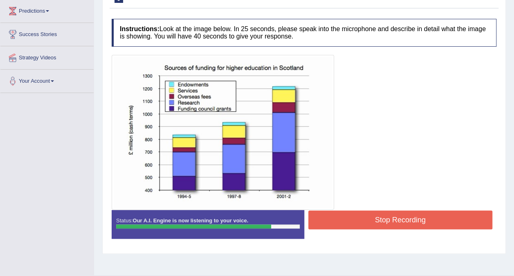
click at [376, 219] on button "Stop Recording" at bounding box center [400, 219] width 184 height 19
